Goal: Task Accomplishment & Management: Complete application form

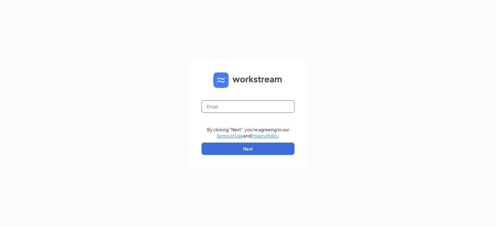
click at [241, 110] on input "text" at bounding box center [248, 106] width 93 height 12
type input "[PERSON_NAME][EMAIL_ADDRESS][PERSON_NAME][PERSON_NAME][DOMAIN_NAME]"
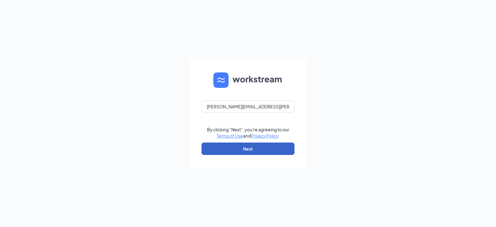
click at [234, 146] on button "Next" at bounding box center [248, 148] width 93 height 12
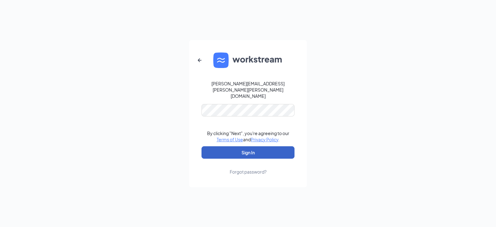
click at [229, 146] on button "Sign In" at bounding box center [248, 152] width 93 height 12
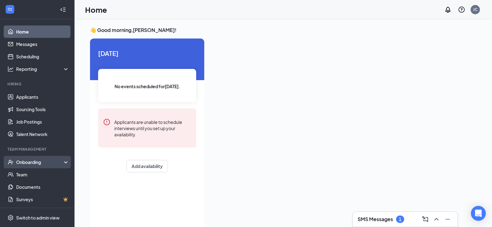
click at [41, 160] on div "Onboarding" at bounding box center [40, 162] width 48 height 6
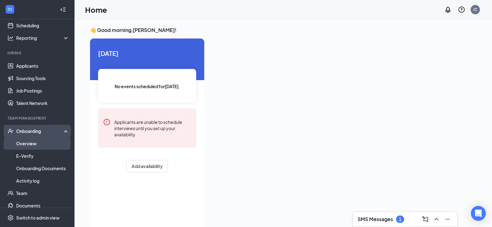
click at [29, 141] on link "Overview" at bounding box center [42, 143] width 53 height 12
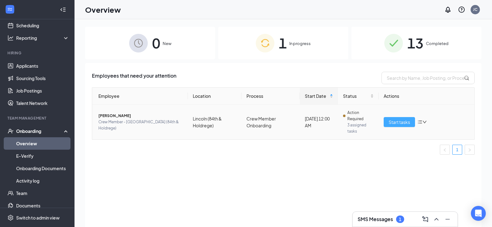
click at [398, 122] on span "Start tasks" at bounding box center [398, 122] width 21 height 7
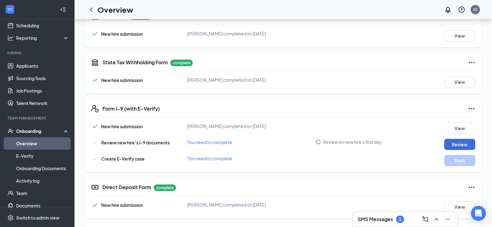
scroll to position [279, 0]
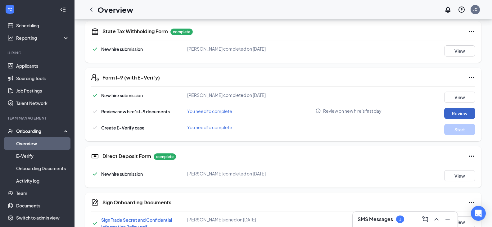
click at [460, 113] on button "Review" at bounding box center [459, 113] width 31 height 11
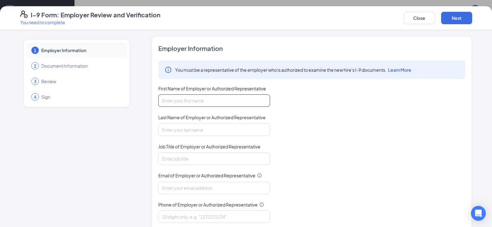
click at [180, 102] on input "First Name of Employer or Authorized Representative" at bounding box center [214, 100] width 112 height 12
type input "[PERSON_NAME]"
type input "Managing Partner"
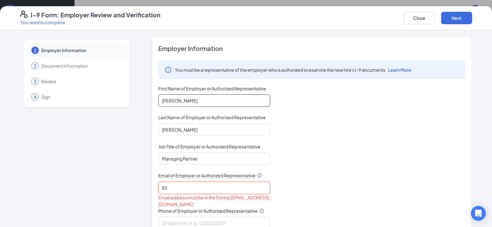
type input "8"
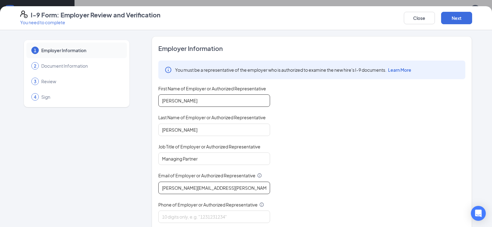
type input "[PERSON_NAME][EMAIL_ADDRESS][PERSON_NAME][DOMAIN_NAME]"
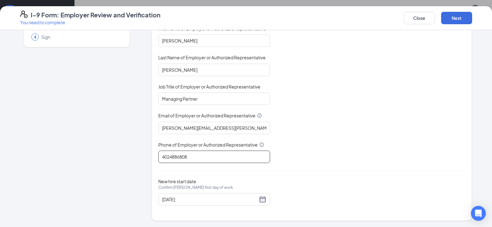
scroll to position [333, 0]
type input "4024886808"
click at [460, 21] on button "Next" at bounding box center [456, 18] width 31 height 12
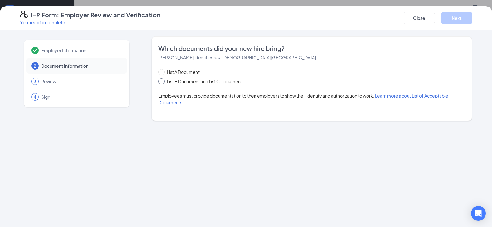
click at [163, 82] on input "List B Document and List C Document" at bounding box center [160, 80] width 4 height 4
radio input "true"
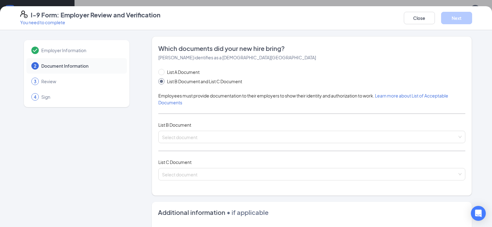
click at [195, 143] on div "List A Document List B Document and List C Document Employees must provide docu…" at bounding box center [311, 128] width 307 height 119
click at [201, 139] on input "search" at bounding box center [309, 135] width 295 height 9
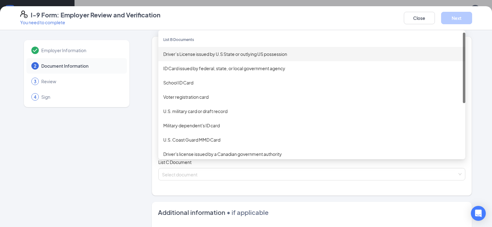
click at [219, 57] on div "Driver’s License issued by U.S State or outlying US possession" at bounding box center [311, 54] width 307 height 14
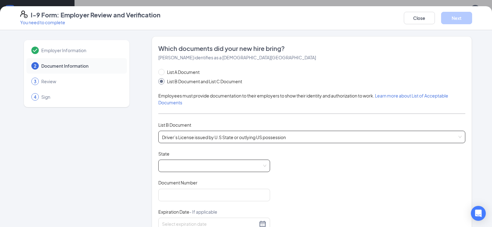
click at [172, 161] on span at bounding box center [214, 166] width 104 height 12
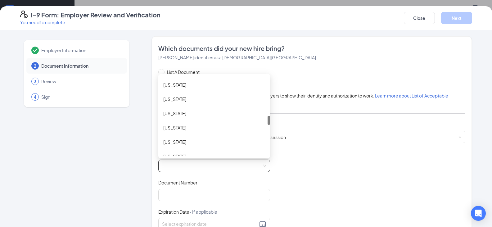
scroll to position [372, 0]
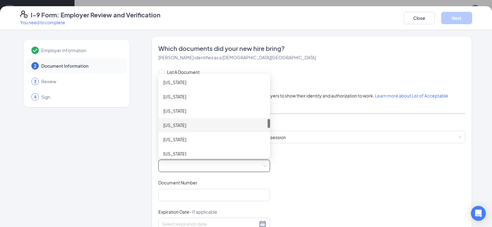
click at [195, 126] on div "[US_STATE]" at bounding box center [214, 125] width 102 height 7
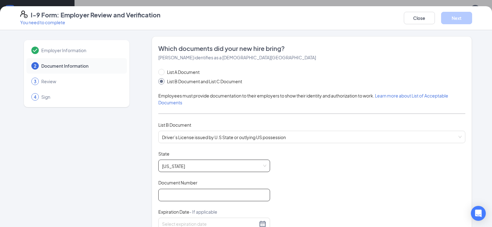
click at [174, 197] on input "Document Number" at bounding box center [214, 195] width 112 height 12
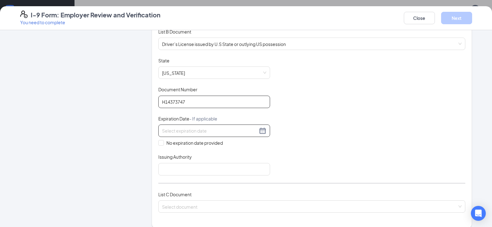
type input "H14373747"
click at [262, 130] on div at bounding box center [214, 130] width 104 height 7
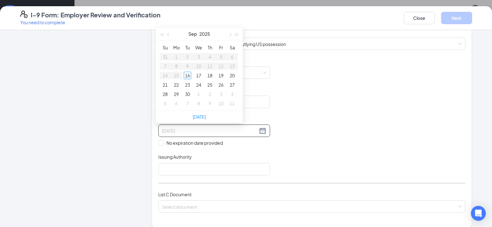
type input "[DATE]"
click at [205, 32] on button "2025" at bounding box center [204, 34] width 11 height 12
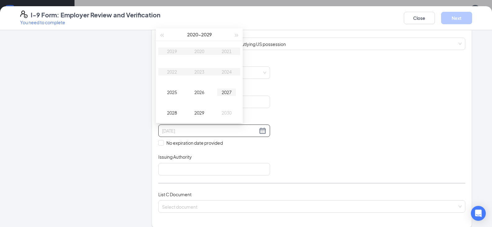
click at [225, 94] on div "2027" at bounding box center [226, 91] width 19 height 7
type input "[DATE]"
click at [168, 35] on span "button" at bounding box center [168, 34] width 3 height 3
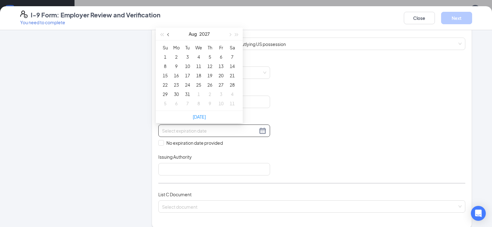
click at [168, 35] on span "button" at bounding box center [168, 34] width 3 height 3
click at [167, 33] on button "button" at bounding box center [168, 34] width 7 height 12
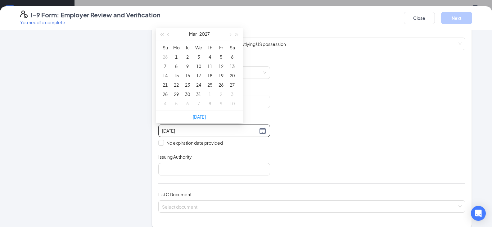
type input "[DATE]"
click at [165, 84] on div "21" at bounding box center [164, 84] width 7 height 7
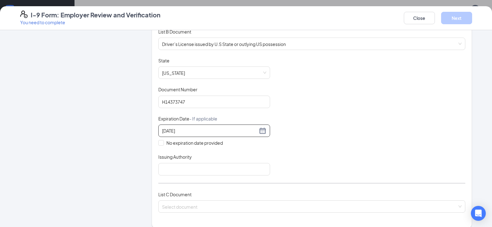
scroll to position [155, 0]
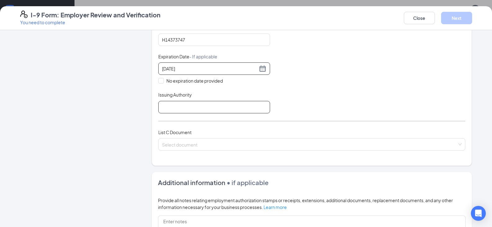
click at [193, 104] on input "Issuing Authority" at bounding box center [214, 107] width 112 height 12
type input "[US_STATE]"
click at [198, 145] on input "search" at bounding box center [309, 142] width 295 height 9
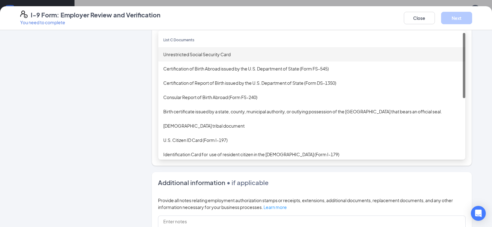
click at [178, 56] on div "Unrestricted Social Security Card" at bounding box center [311, 54] width 297 height 7
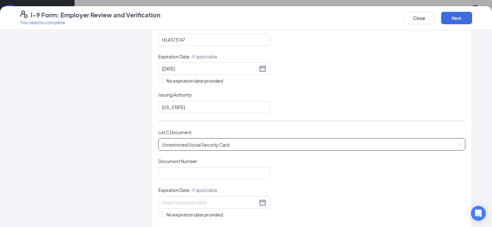
scroll to position [217, 0]
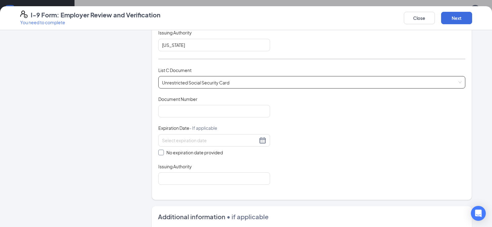
click at [161, 150] on span at bounding box center [161, 153] width 6 height 6
click at [161, 150] on input "No expiration date provided" at bounding box center [160, 152] width 4 height 4
checkbox input "true"
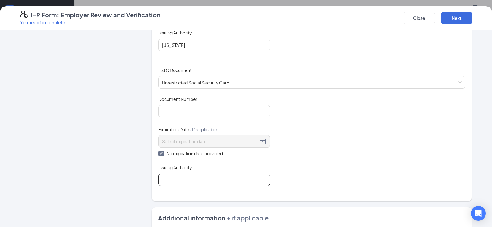
click at [185, 185] on div "Which documents did your new hire bring? [PERSON_NAME] identifies as a [DEMOGRA…" at bounding box center [311, 10] width 307 height 366
click at [185, 182] on input "Issuing Authority" at bounding box center [214, 179] width 112 height 12
click at [184, 177] on input "Issuing Authority" at bounding box center [214, 179] width 112 height 12
type input "Social Security Administration"
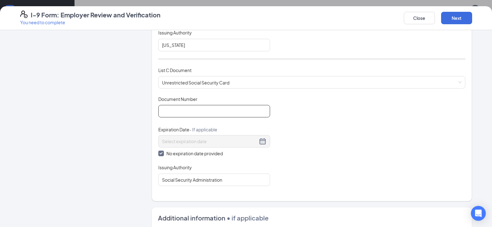
click at [182, 113] on input "Document Number" at bounding box center [214, 111] width 112 height 12
click at [225, 108] on input "Document Number" at bounding box center [214, 111] width 112 height 12
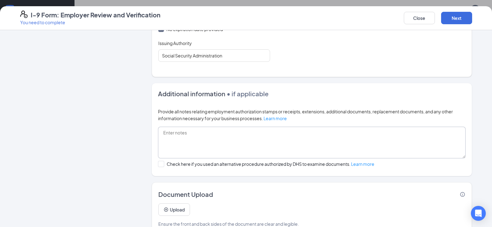
scroll to position [356, 0]
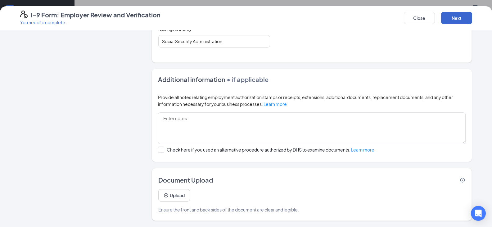
type input "687187859"
click at [460, 18] on button "Next" at bounding box center [456, 18] width 31 height 12
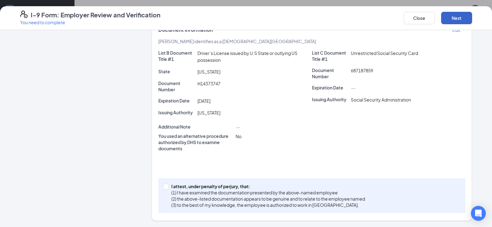
click at [456, 19] on button "Next" at bounding box center [456, 18] width 31 height 12
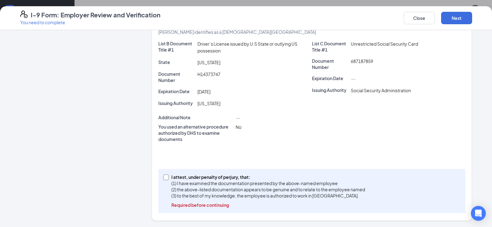
click at [164, 178] on input "I attest, under penalty of [PERSON_NAME], that: (1) I have examined the documen…" at bounding box center [165, 176] width 4 height 4
checkbox input "true"
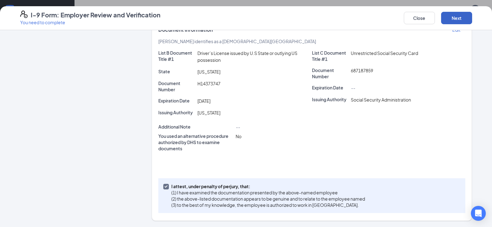
click at [459, 17] on button "Next" at bounding box center [456, 18] width 31 height 12
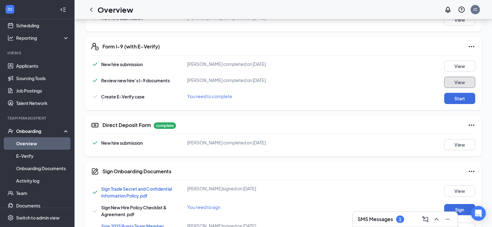
scroll to position [333, 0]
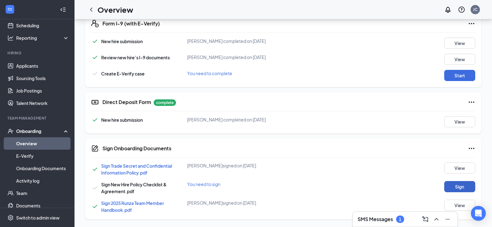
click at [452, 188] on button "Sign" at bounding box center [459, 186] width 31 height 11
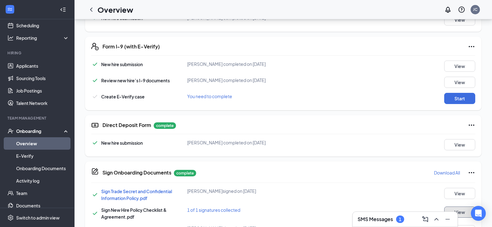
scroll to position [336, 0]
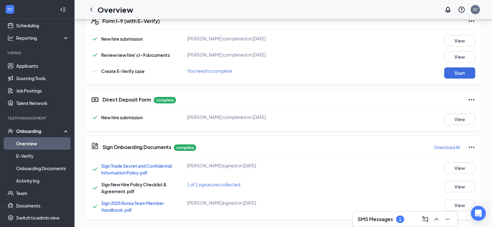
click at [404, 218] on div "SMS Messages 1" at bounding box center [404, 219] width 95 height 10
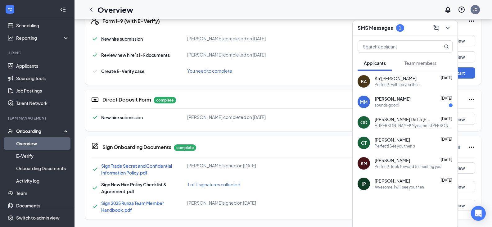
click at [397, 105] on div "sounds good!" at bounding box center [387, 105] width 25 height 5
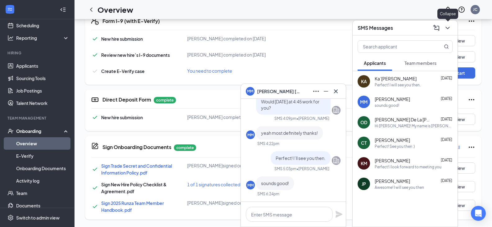
click at [451, 29] on button at bounding box center [447, 28] width 10 height 10
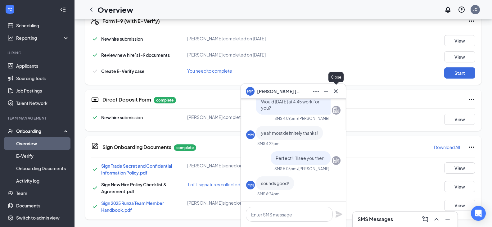
click at [335, 94] on icon "Cross" at bounding box center [335, 90] width 7 height 7
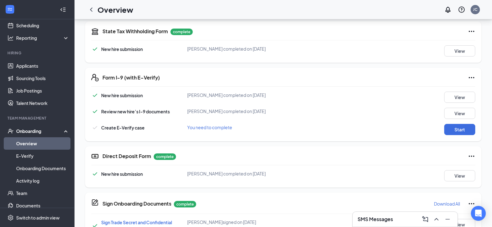
scroll to position [310, 0]
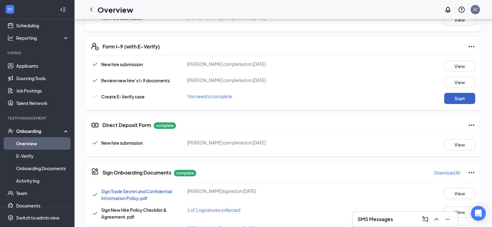
click at [459, 102] on button "Start" at bounding box center [459, 98] width 31 height 11
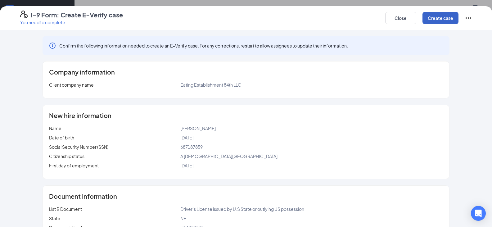
click at [430, 20] on button "Create case" at bounding box center [440, 18] width 36 height 12
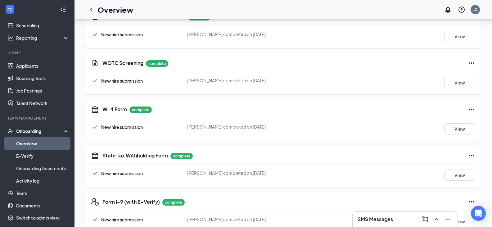
scroll to position [0, 0]
